Goal: Task Accomplishment & Management: Use online tool/utility

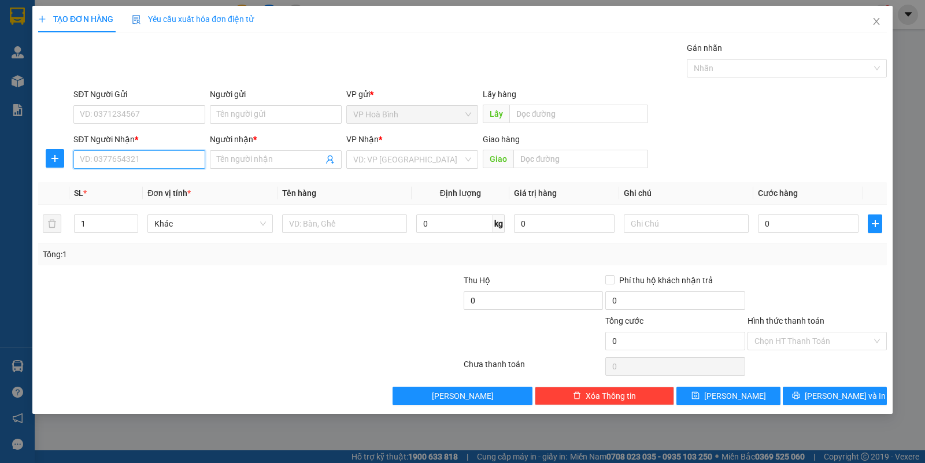
click at [165, 162] on input "SĐT Người Nhận *" at bounding box center [139, 159] width 132 height 19
type input "0389797363"
click at [152, 178] on div "0389797363 - A.CƯỜNG" at bounding box center [139, 183] width 118 height 13
type input "A.CƯỜNG"
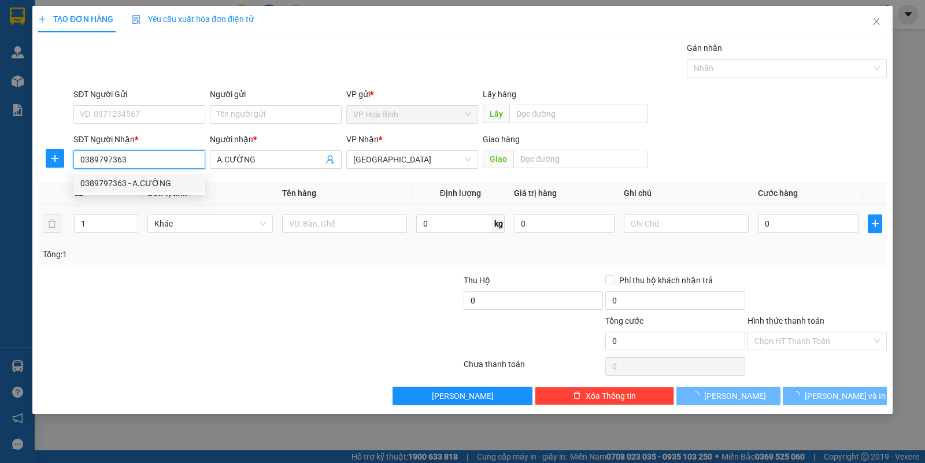
type input "100.000"
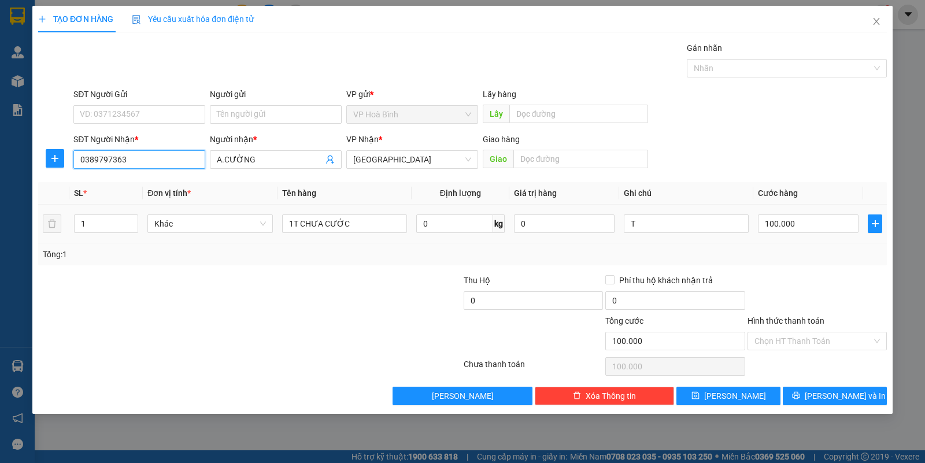
type input "0389797363"
click at [787, 234] on div "100.000" at bounding box center [808, 223] width 101 height 23
click at [787, 226] on input "100.000" at bounding box center [808, 223] width 101 height 19
type input "7"
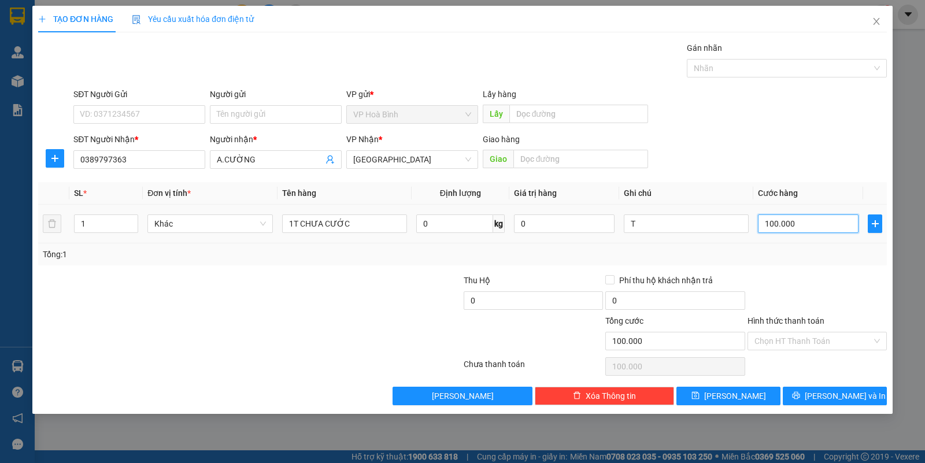
type input "7"
type input "70"
type input "700"
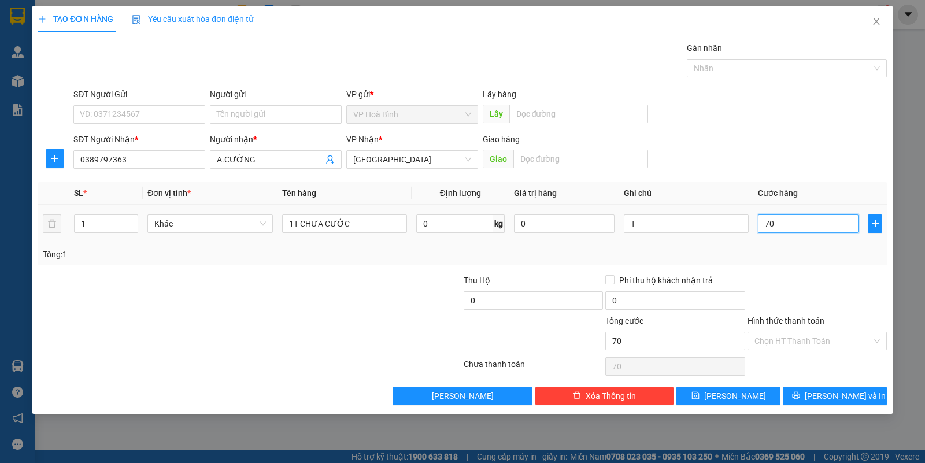
type input "700"
type input "7.000"
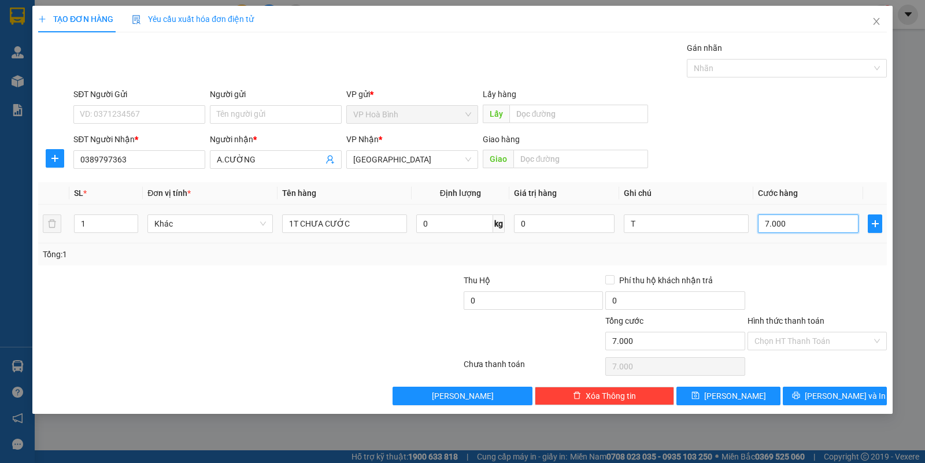
type input "70.000"
click at [800, 394] on icon "printer" at bounding box center [796, 396] width 8 height 8
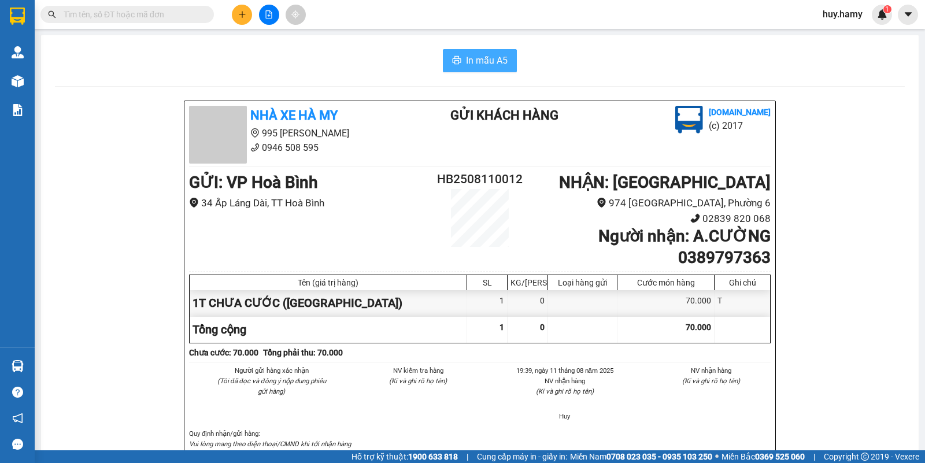
click at [466, 62] on span "In mẫu A5" at bounding box center [487, 60] width 42 height 14
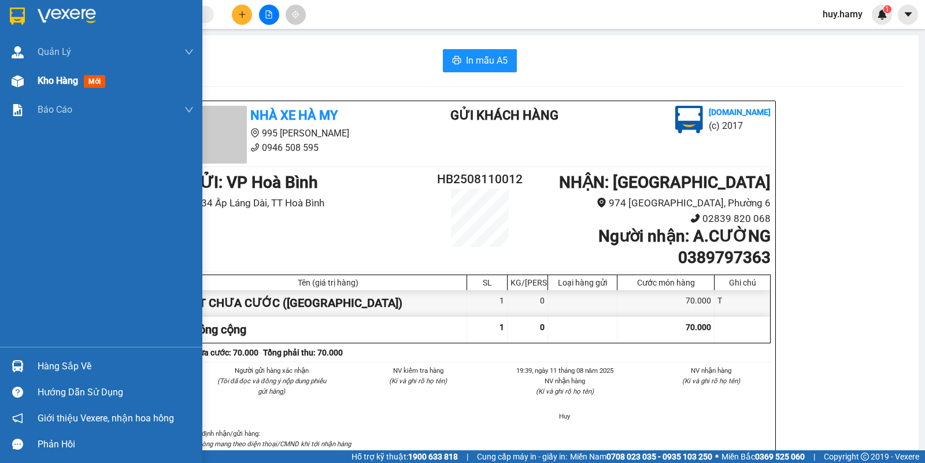
click at [55, 83] on span "Kho hàng" at bounding box center [58, 80] width 40 height 11
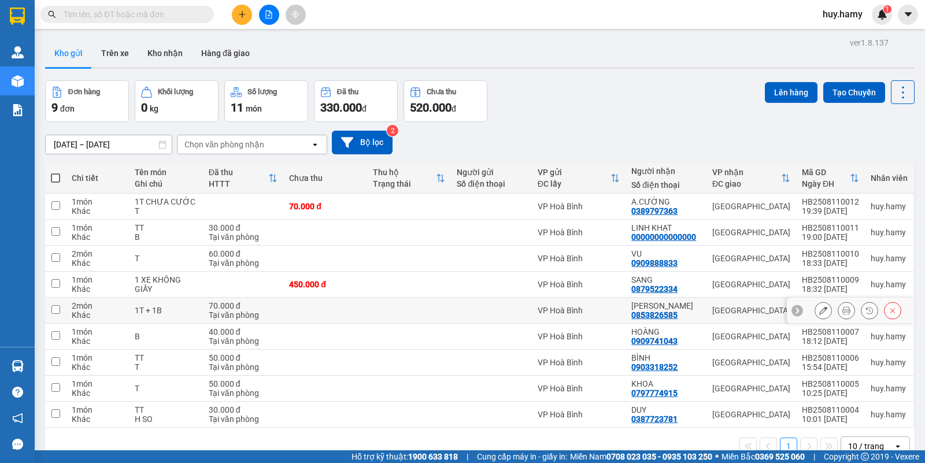
drag, startPoint x: 57, startPoint y: 311, endPoint x: 53, endPoint y: 344, distance: 33.2
click at [56, 311] on input "checkbox" at bounding box center [55, 309] width 9 height 9
checkbox input "true"
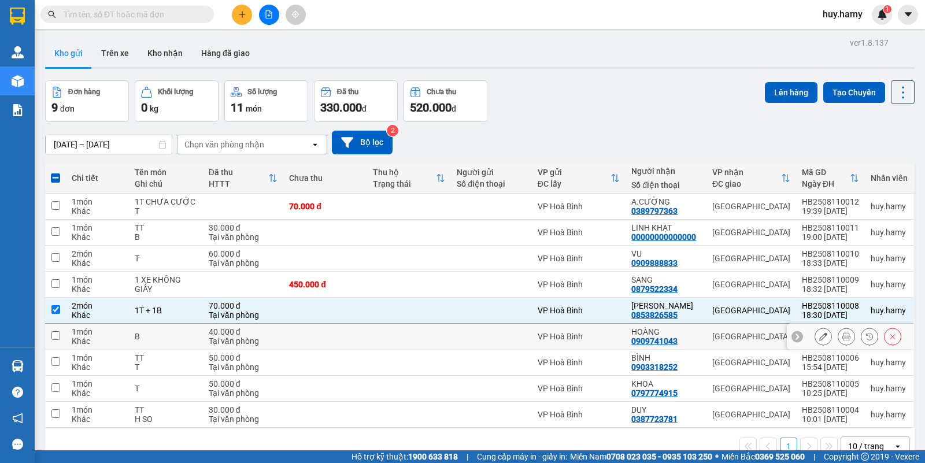
click at [58, 342] on td at bounding box center [55, 337] width 21 height 26
checkbox input "true"
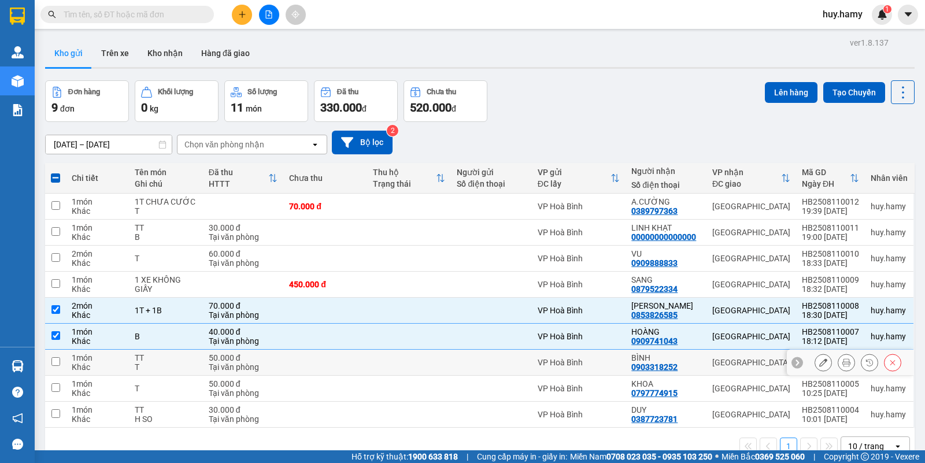
click at [57, 359] on input "checkbox" at bounding box center [55, 361] width 9 height 9
checkbox input "true"
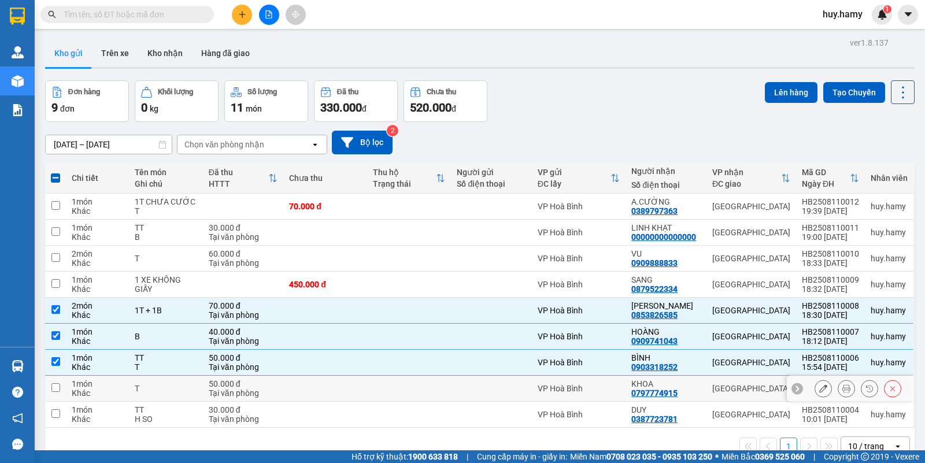
drag, startPoint x: 57, startPoint y: 377, endPoint x: 60, endPoint y: 398, distance: 21.0
click at [57, 379] on td at bounding box center [55, 389] width 21 height 26
checkbox input "true"
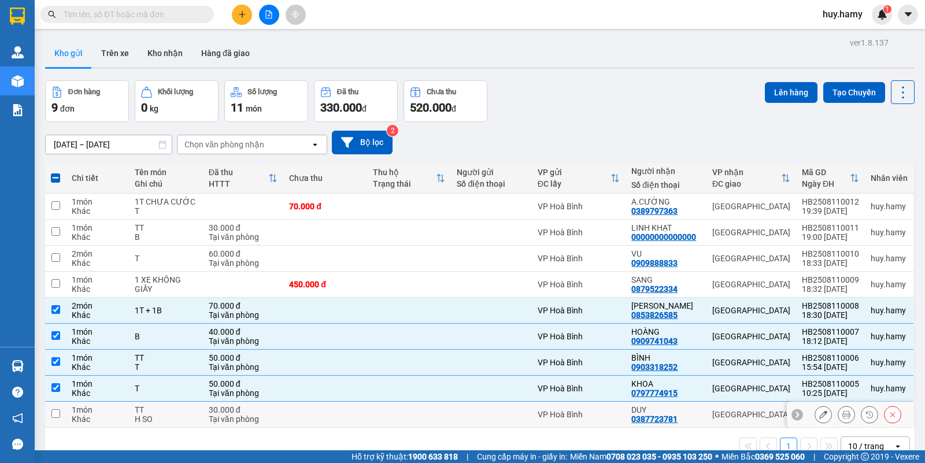
click at [59, 412] on input "checkbox" at bounding box center [55, 413] width 9 height 9
checkbox input "true"
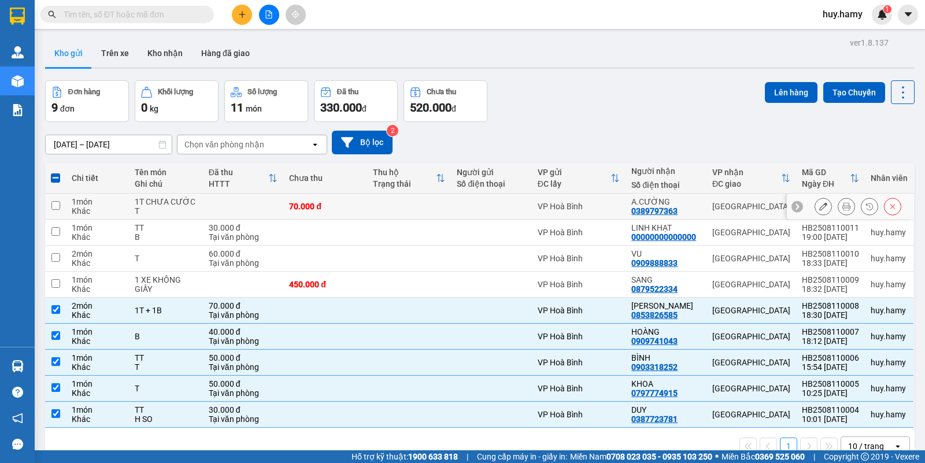
click at [56, 206] on input "checkbox" at bounding box center [55, 205] width 9 height 9
checkbox input "true"
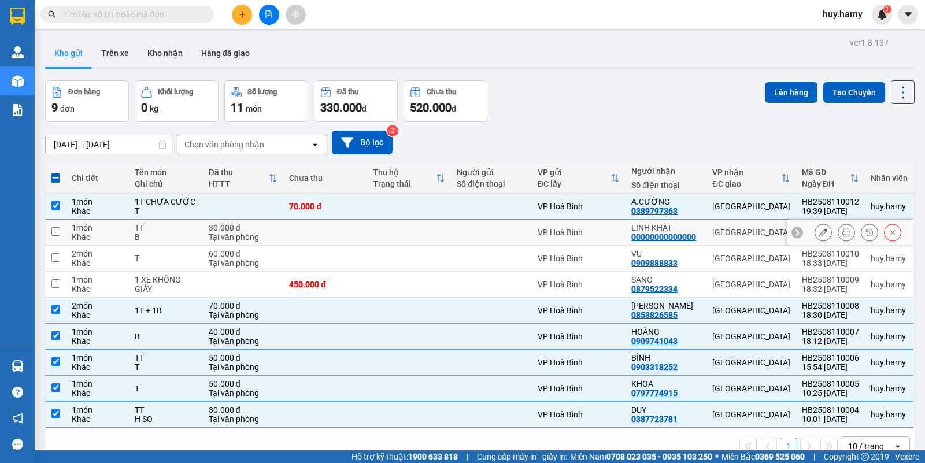
click at [55, 228] on input "checkbox" at bounding box center [55, 231] width 9 height 9
checkbox input "true"
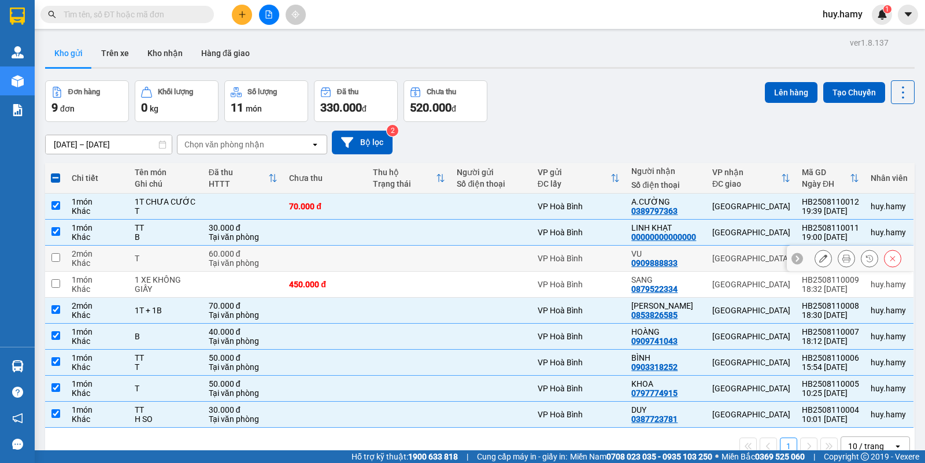
click at [56, 254] on input "checkbox" at bounding box center [55, 257] width 9 height 9
checkbox input "true"
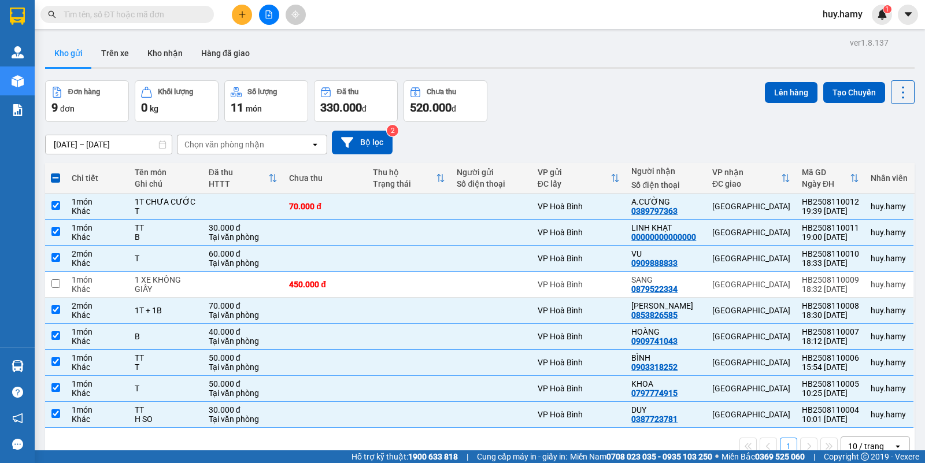
drag, startPoint x: 781, startPoint y: 88, endPoint x: 665, endPoint y: 114, distance: 118.6
click at [780, 88] on button "Lên hàng" at bounding box center [791, 92] width 53 height 21
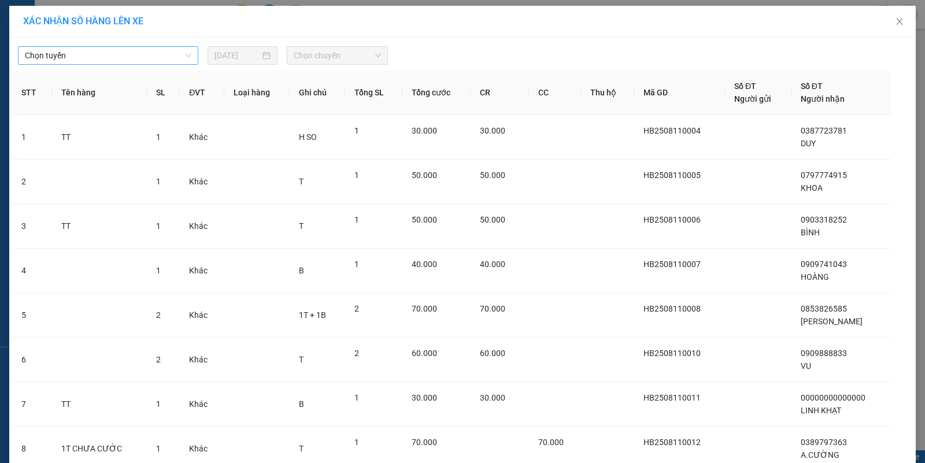
click at [175, 62] on span "Chọn tuyến" at bounding box center [108, 55] width 167 height 17
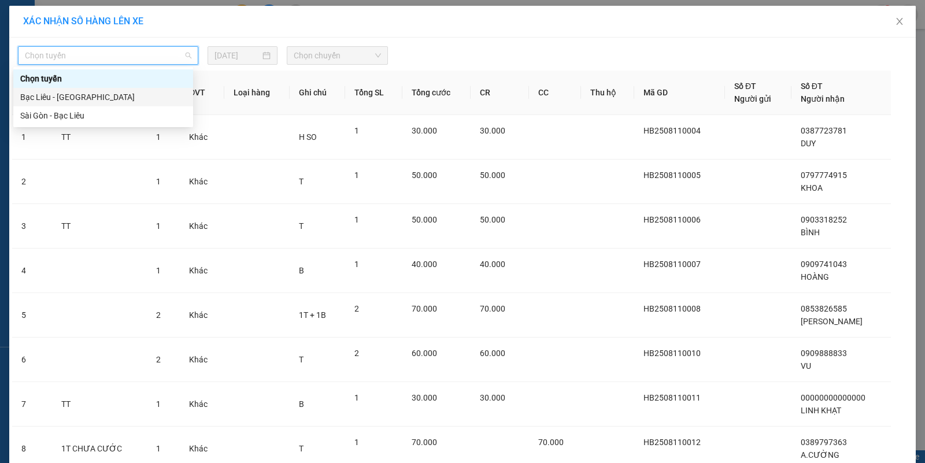
click at [106, 94] on div "Bạc Liêu - [GEOGRAPHIC_DATA]" at bounding box center [103, 97] width 166 height 13
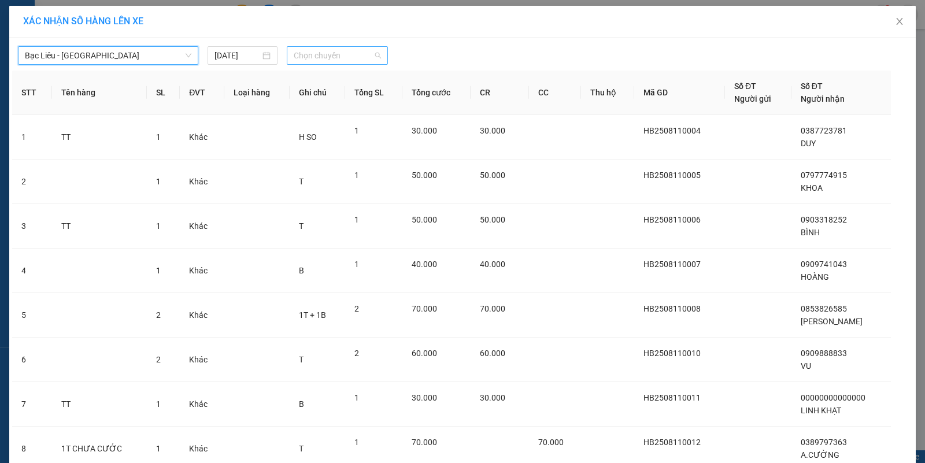
click at [316, 52] on span "Chọn chuyến" at bounding box center [337, 55] width 87 height 17
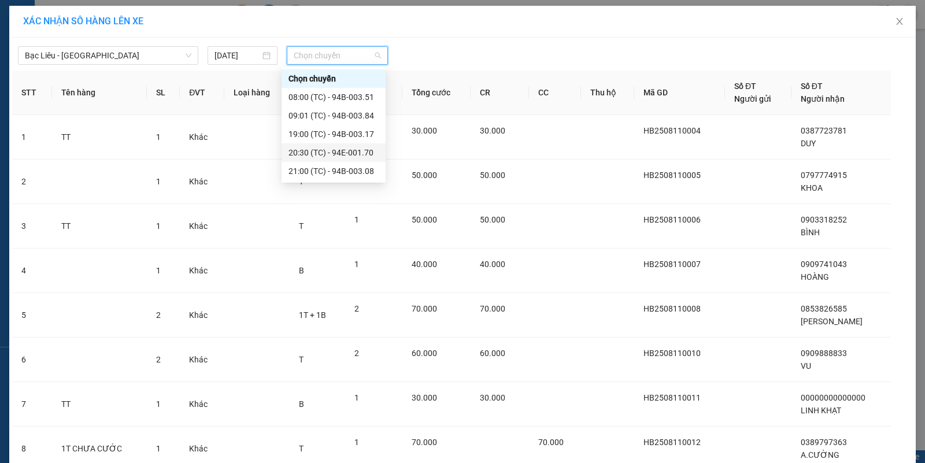
click at [332, 154] on div "20:30 (TC) - 94E-001.70" at bounding box center [333, 152] width 90 height 13
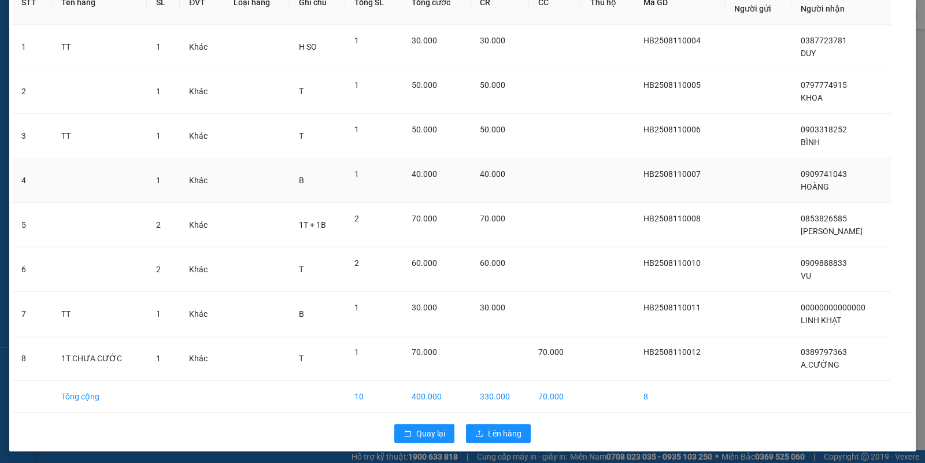
scroll to position [100, 0]
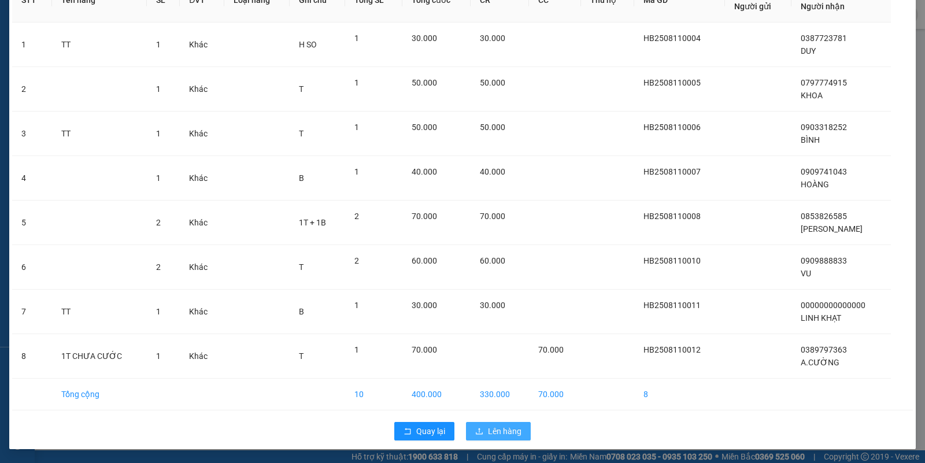
click at [506, 425] on span "Lên hàng" at bounding box center [505, 431] width 34 height 13
